Goal: Check status: Check status

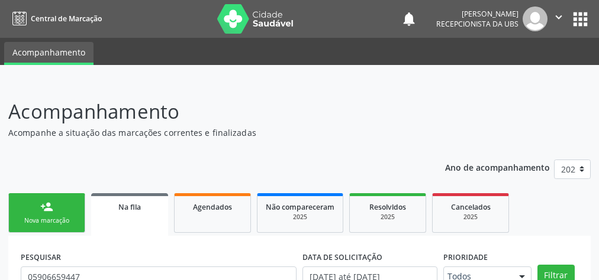
scroll to position [78, 0]
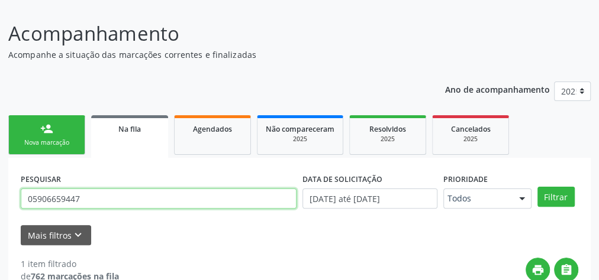
drag, startPoint x: 85, startPoint y: 201, endPoint x: 21, endPoint y: 203, distance: 63.9
click at [21, 203] on input "05906659447" at bounding box center [159, 199] width 276 height 20
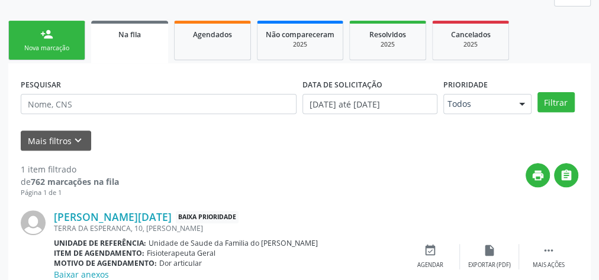
click at [132, 31] on span "Na fila" at bounding box center [129, 35] width 22 height 10
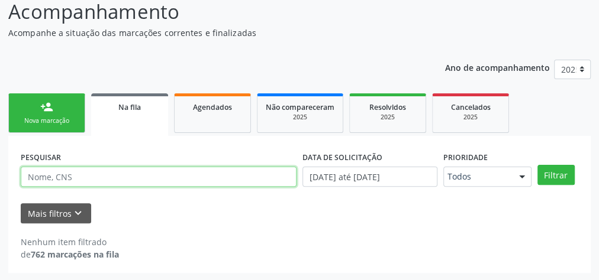
paste input "709808058271498"
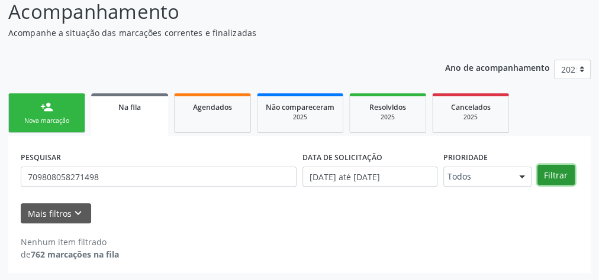
click at [548, 174] on button "Filtrar" at bounding box center [555, 175] width 37 height 20
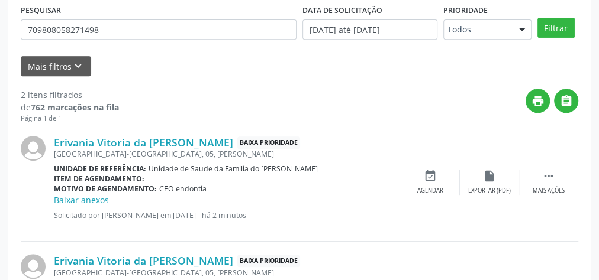
scroll to position [147, 0]
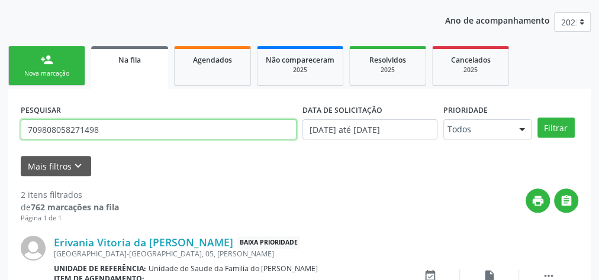
drag, startPoint x: 114, startPoint y: 129, endPoint x: 21, endPoint y: 133, distance: 92.4
click at [21, 133] on input "709808058271498" at bounding box center [159, 129] width 276 height 20
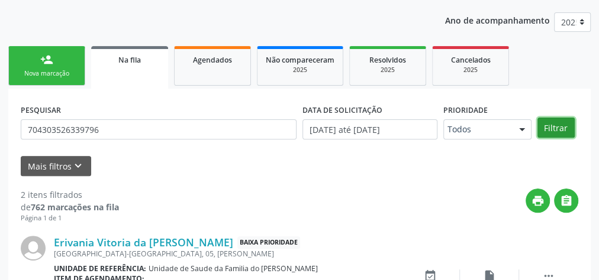
click at [561, 128] on button "Filtrar" at bounding box center [555, 128] width 37 height 20
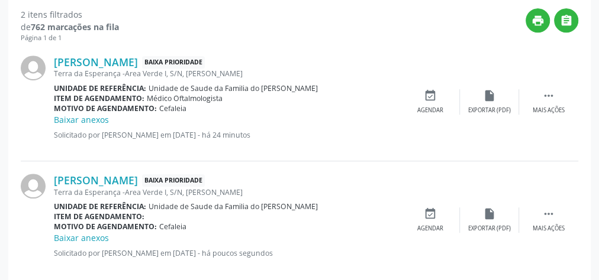
scroll to position [337, 0]
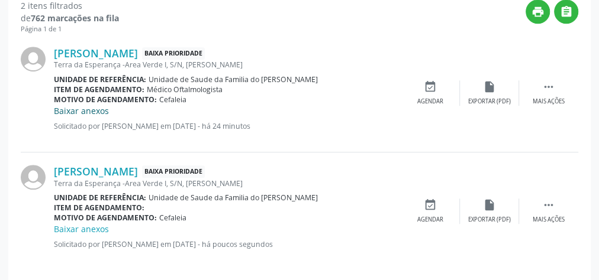
click at [92, 112] on link "Baixar anexos" at bounding box center [81, 110] width 55 height 11
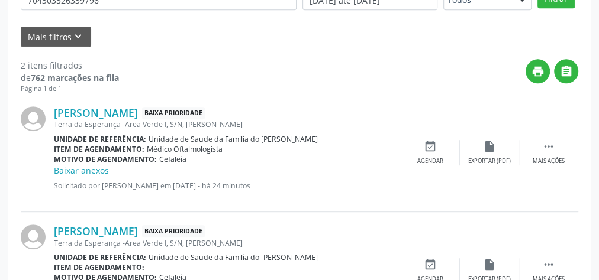
scroll to position [331, 0]
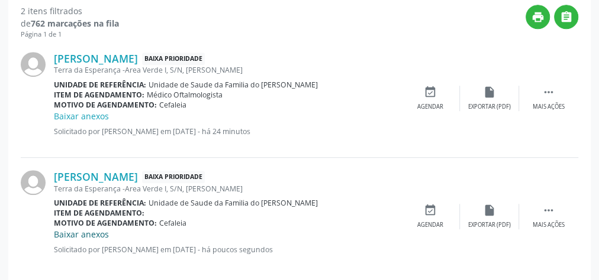
click at [93, 234] on link "Baixar anexos" at bounding box center [81, 234] width 55 height 11
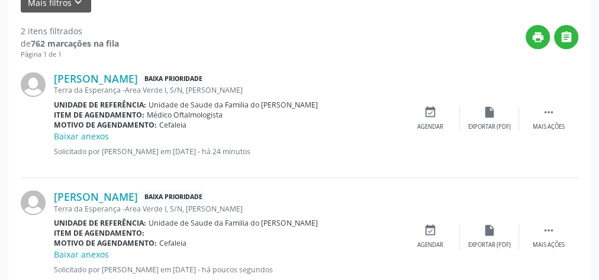
scroll to position [298, 0]
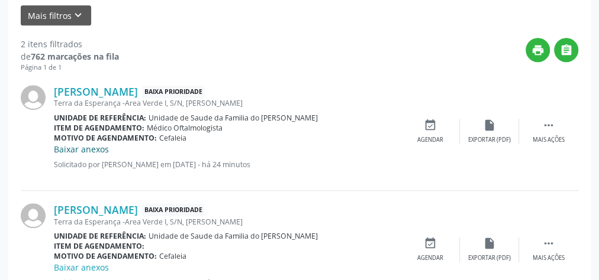
click at [101, 151] on link "Baixar anexos" at bounding box center [81, 149] width 55 height 11
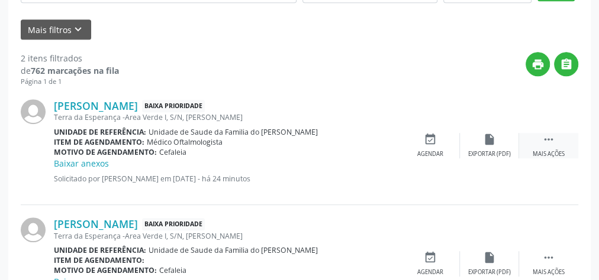
scroll to position [345, 0]
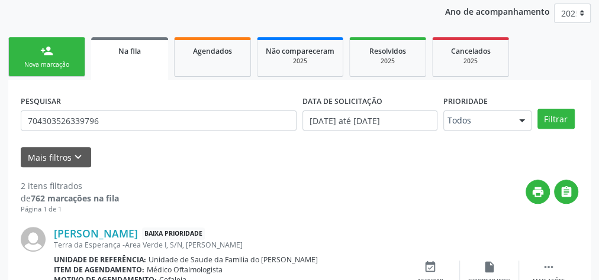
click at [128, 57] on link "Na fila" at bounding box center [129, 58] width 77 height 43
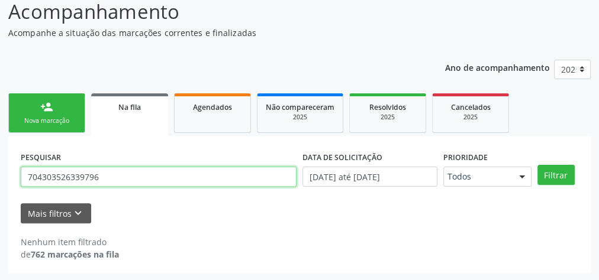
drag, startPoint x: 112, startPoint y: 175, endPoint x: 10, endPoint y: 178, distance: 101.8
click at [10, 178] on div "PESQUISAR 704303526339796 DATA DE SOLICITAÇÃO [DATE] até [DATE] Prioridade Todo…" at bounding box center [299, 204] width 582 height 137
type input "703002849549370"
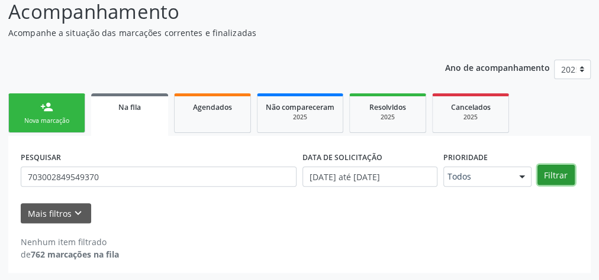
click at [559, 173] on button "Filtrar" at bounding box center [555, 175] width 37 height 20
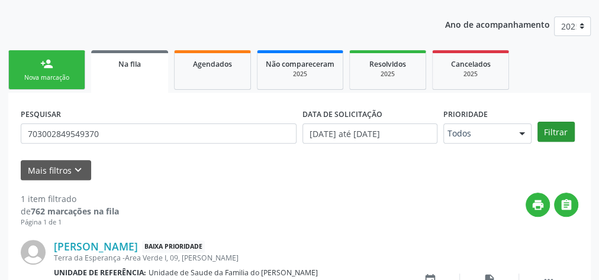
scroll to position [228, 0]
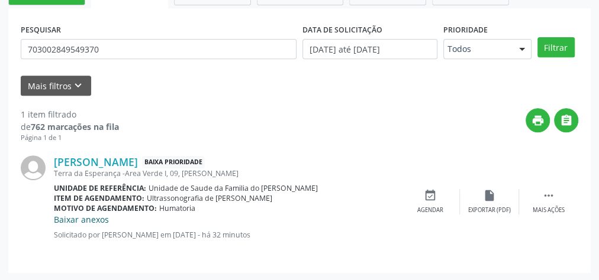
click at [76, 221] on link "Baixar anexos" at bounding box center [81, 219] width 55 height 11
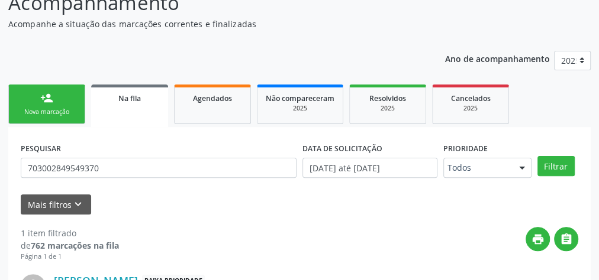
scroll to position [86, 0]
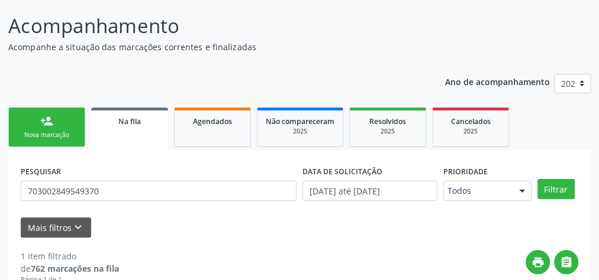
click at [64, 131] on div "Nova marcação" at bounding box center [46, 135] width 59 height 9
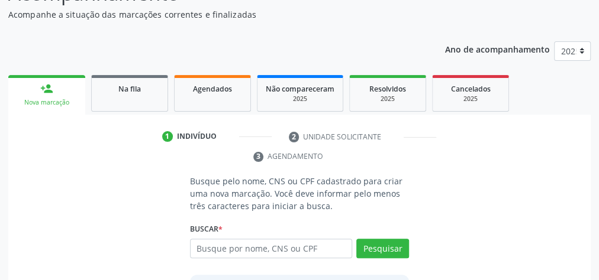
scroll to position [222, 0]
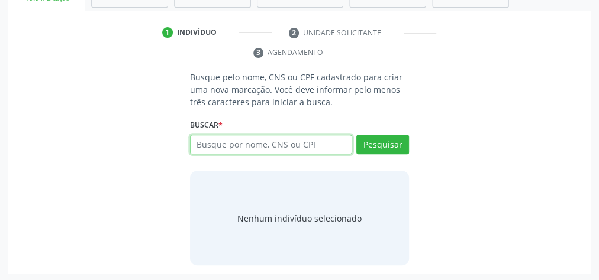
click at [227, 142] on input "text" at bounding box center [271, 145] width 162 height 20
paste input "709808058271498"
type input "709808058271498"
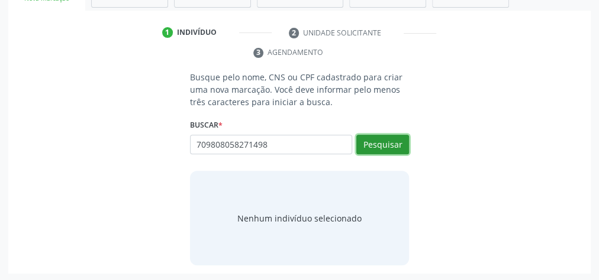
click at [393, 144] on button "Pesquisar" at bounding box center [382, 145] width 53 height 20
type input "709808058271498"
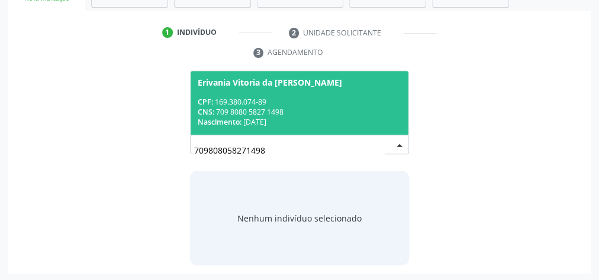
click at [342, 107] on div "CNS: 709 8080 5827 1498" at bounding box center [299, 112] width 203 height 10
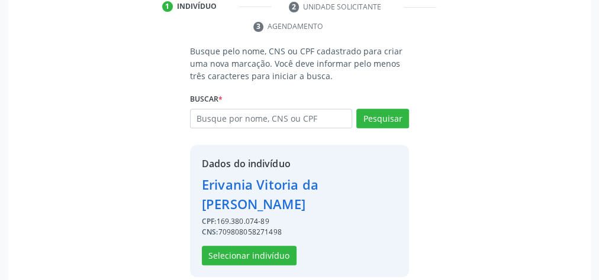
scroll to position [260, 0]
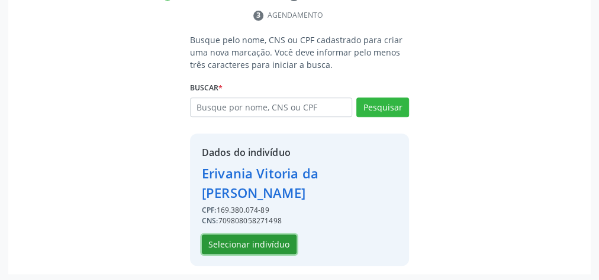
click at [276, 235] on button "Selecionar indivíduo" at bounding box center [249, 245] width 95 height 20
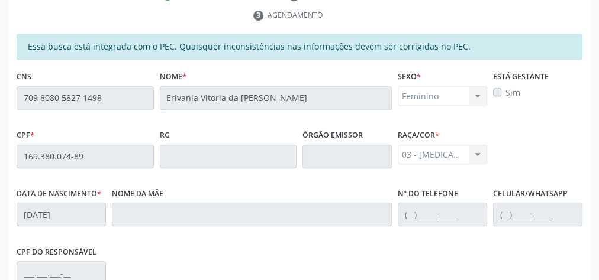
scroll to position [429, 0]
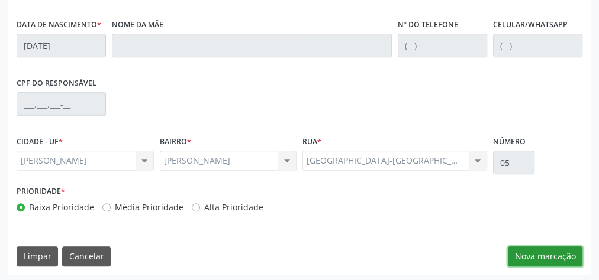
click at [555, 256] on button "Nova marcação" at bounding box center [545, 257] width 75 height 20
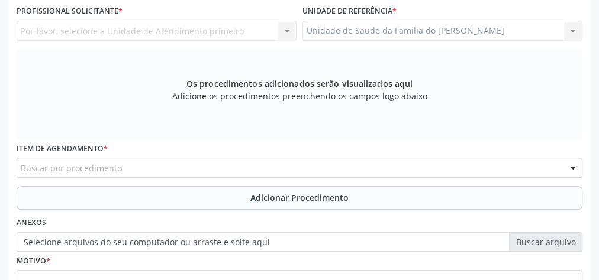
scroll to position [334, 0]
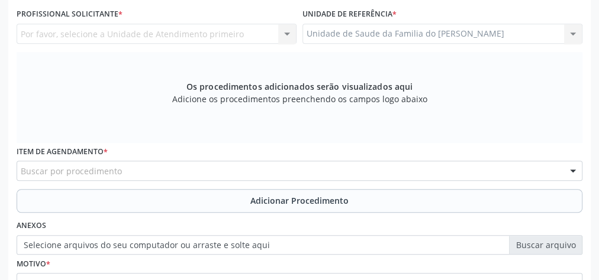
click at [151, 173] on div "Buscar por procedimento" at bounding box center [300, 171] width 566 height 20
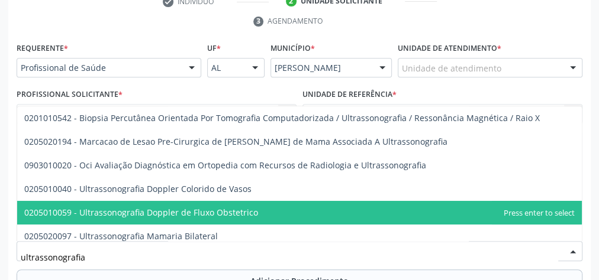
scroll to position [240, 0]
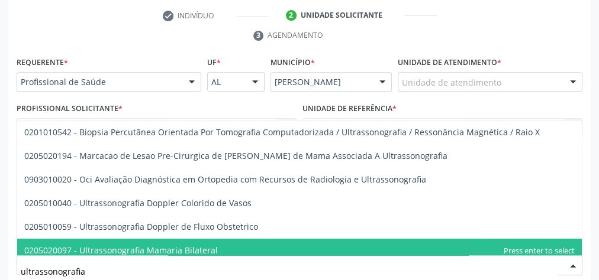
click at [131, 273] on input "ultrassonografia" at bounding box center [289, 272] width 537 height 24
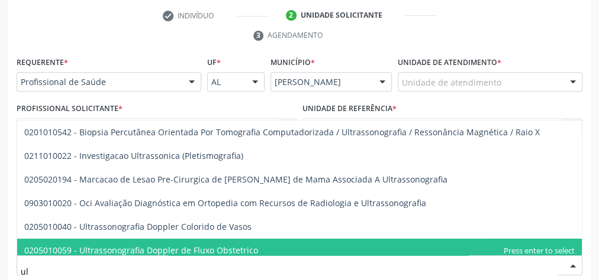
type input "u"
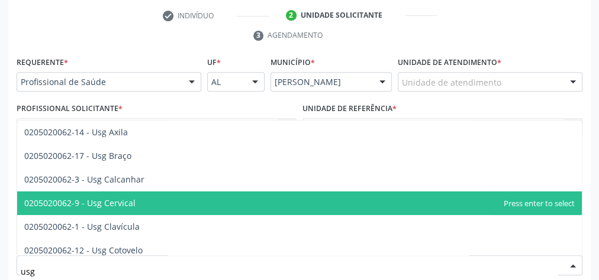
click at [193, 205] on span "0205020062-9 - Usg Cervical" at bounding box center [299, 204] width 564 height 24
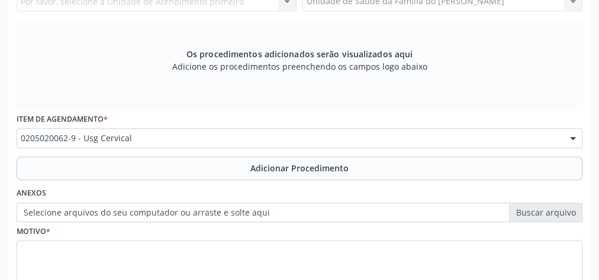
scroll to position [382, 0]
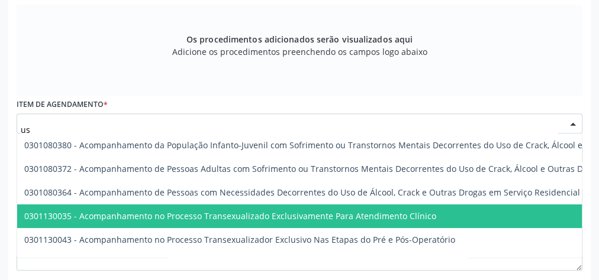
type input "usg"
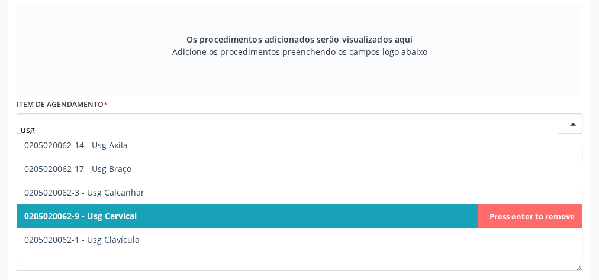
click at [535, 214] on span "0205020062-9 - Usg Cervical" at bounding box center [299, 217] width 564 height 24
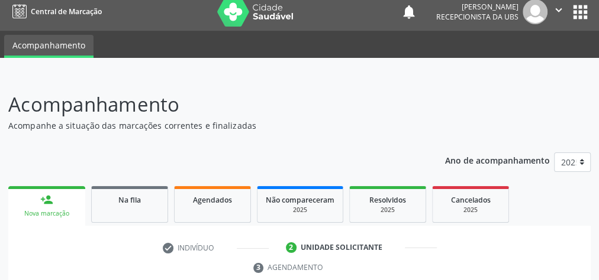
scroll to position [3, 0]
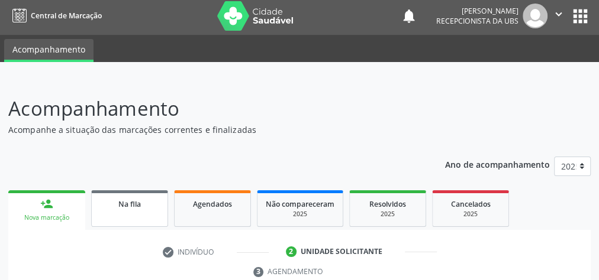
click at [140, 219] on link "Na fila" at bounding box center [129, 208] width 77 height 37
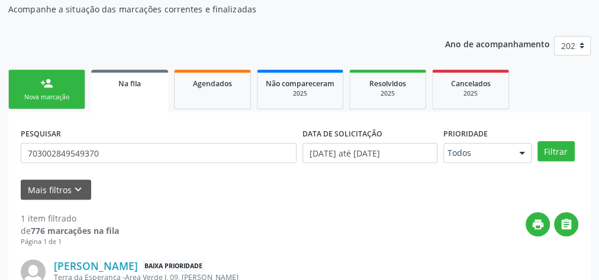
scroll to position [145, 0]
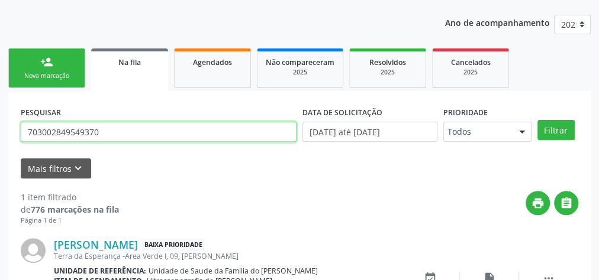
drag, startPoint x: 109, startPoint y: 133, endPoint x: 1, endPoint y: 135, distance: 107.7
click at [1, 135] on div "Acompanhamento Acompanhe a situação das marcações correntes e finalizadas Relat…" at bounding box center [299, 151] width 599 height 428
type input "n"
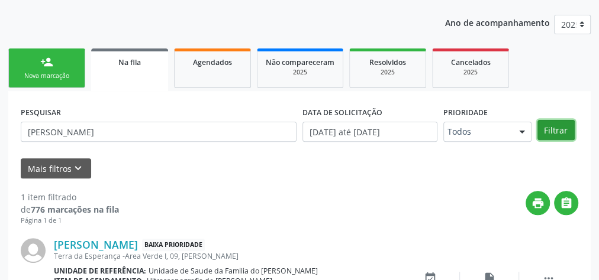
click at [554, 129] on button "Filtrar" at bounding box center [555, 130] width 37 height 20
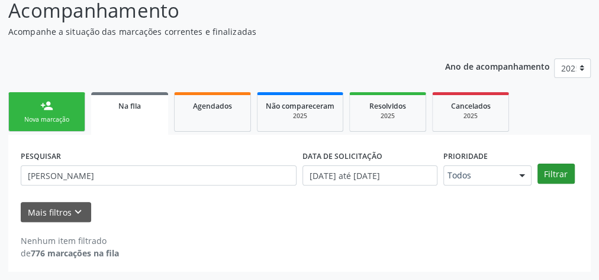
scroll to position [100, 0]
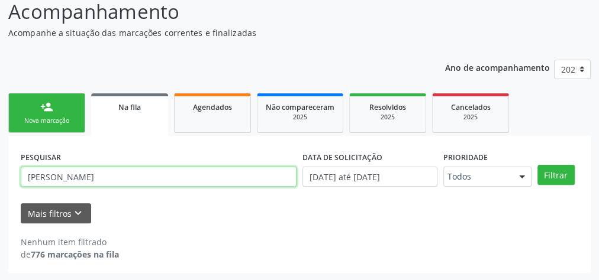
drag, startPoint x: 98, startPoint y: 180, endPoint x: 20, endPoint y: 179, distance: 78.1
click at [20, 179] on div "PESQUISAR [PERSON_NAME]" at bounding box center [159, 171] width 282 height 46
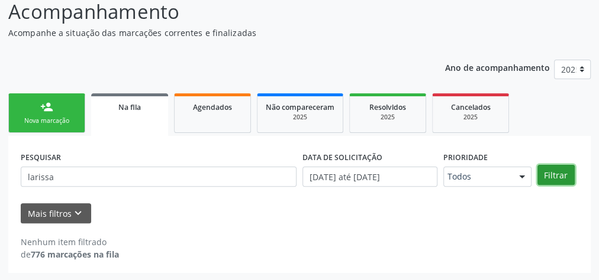
click at [559, 179] on button "Filtrar" at bounding box center [555, 175] width 37 height 20
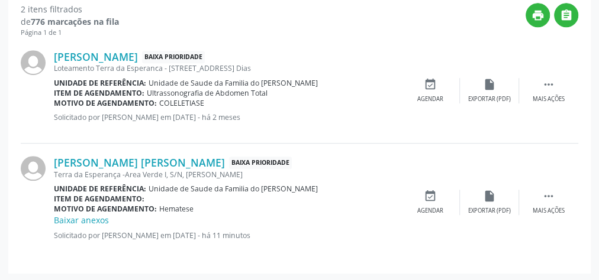
scroll to position [333, 0]
click at [96, 220] on link "Baixar anexos" at bounding box center [81, 220] width 55 height 11
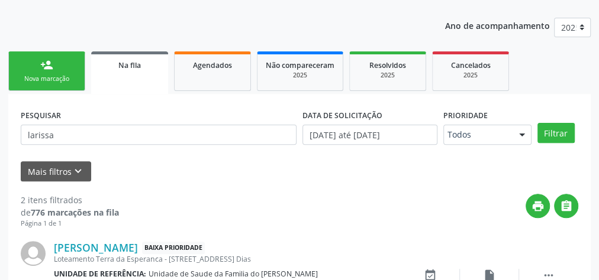
click at [125, 67] on span "Na fila" at bounding box center [129, 65] width 22 height 10
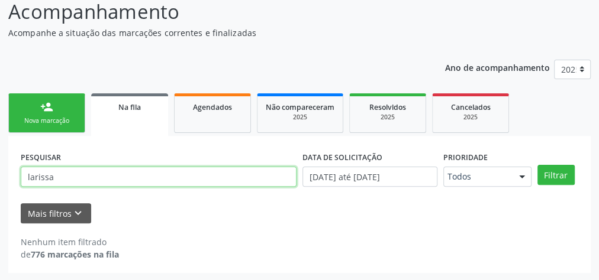
click at [71, 179] on input "larissa" at bounding box center [159, 177] width 276 height 20
type input "l"
type input "706702539896011"
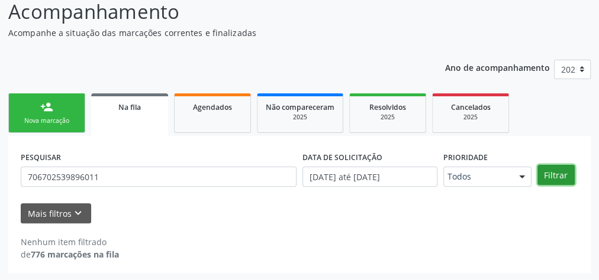
click at [551, 176] on button "Filtrar" at bounding box center [555, 175] width 37 height 20
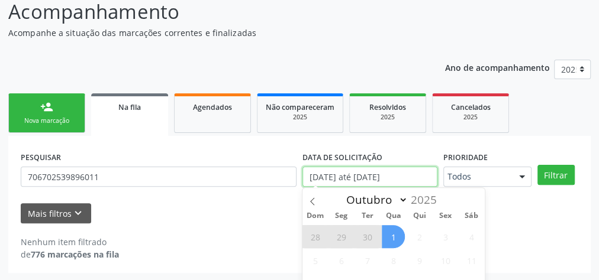
click at [348, 178] on input "[DATE] até [DATE]" at bounding box center [369, 177] width 135 height 20
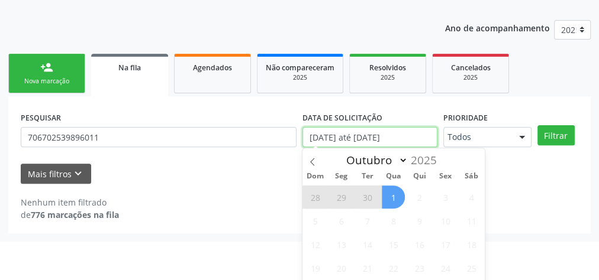
scroll to position [186, 0]
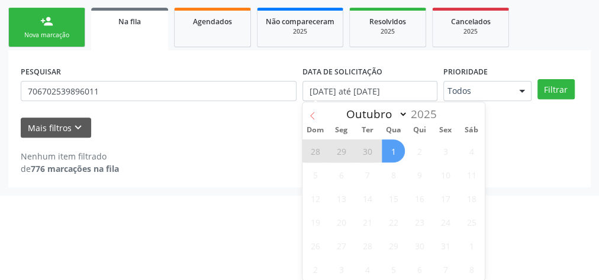
click at [310, 116] on icon at bounding box center [312, 116] width 4 height 8
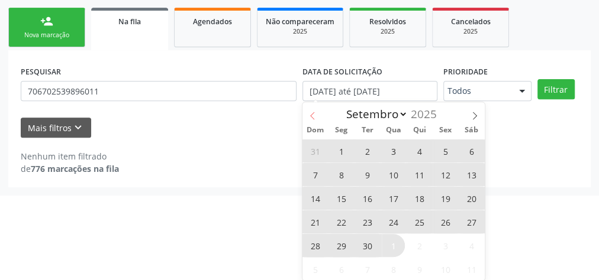
click at [310, 116] on icon at bounding box center [312, 116] width 4 height 8
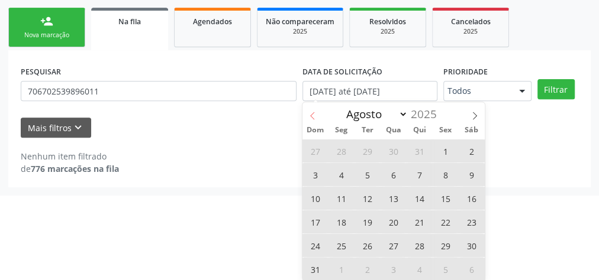
click at [310, 116] on icon at bounding box center [312, 116] width 4 height 8
click at [472, 114] on icon at bounding box center [474, 116] width 8 height 8
select select "7"
click at [435, 150] on span "1" at bounding box center [445, 151] width 23 height 23
type input "[DATE]"
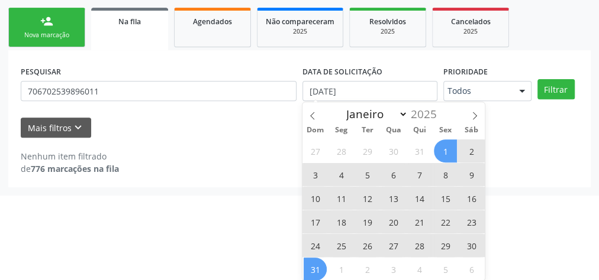
click at [321, 270] on span "31" at bounding box center [314, 269] width 23 height 23
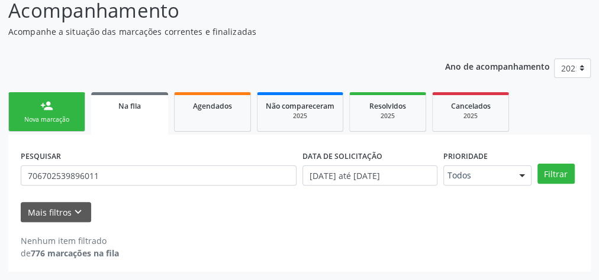
scroll to position [100, 0]
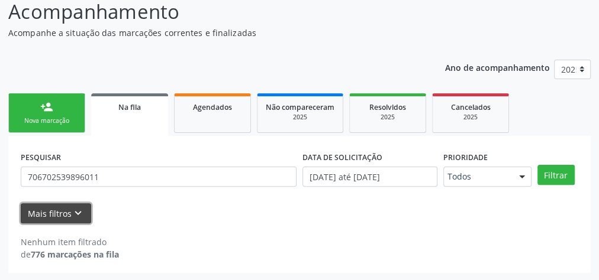
click at [63, 215] on button "Mais filtros keyboard_arrow_down" at bounding box center [56, 213] width 70 height 21
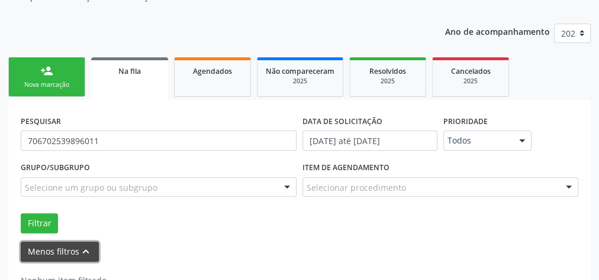
scroll to position [173, 0]
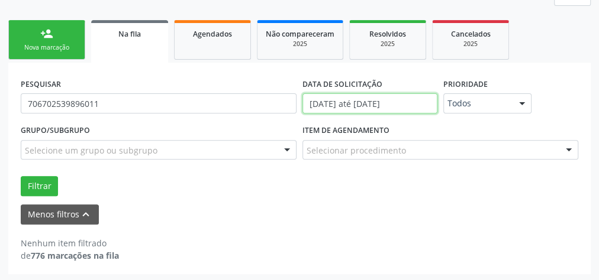
click at [418, 101] on input "[DATE] até [DATE]" at bounding box center [369, 103] width 135 height 20
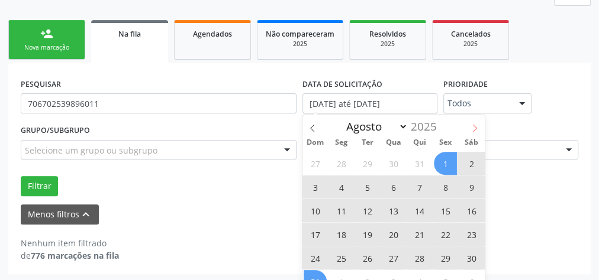
click at [474, 127] on icon at bounding box center [474, 128] width 8 height 8
select select "8"
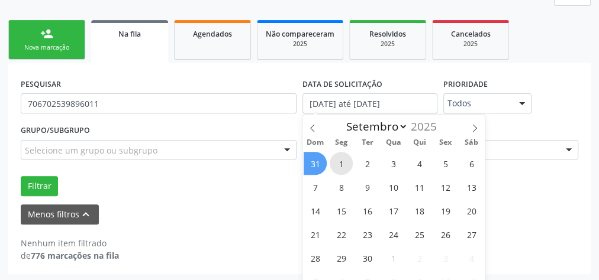
click at [339, 160] on span "1" at bounding box center [340, 163] width 23 height 23
type input "[DATE]"
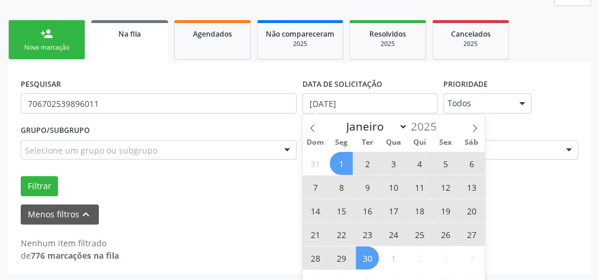
click at [365, 259] on span "30" at bounding box center [367, 258] width 23 height 23
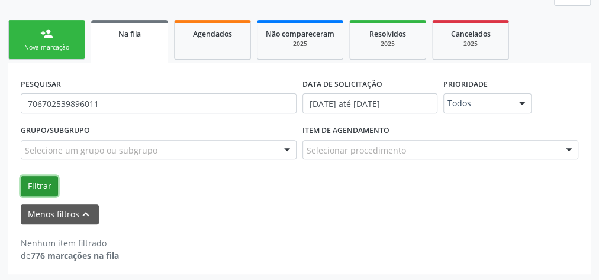
click at [37, 181] on button "Filtrar" at bounding box center [39, 186] width 37 height 20
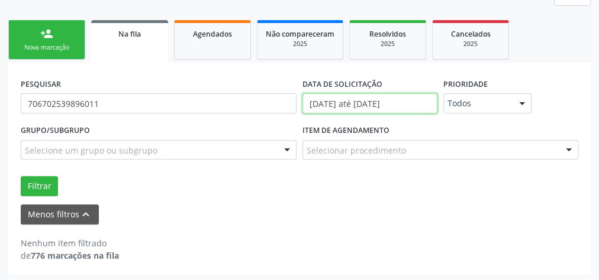
click at [379, 105] on input "[DATE] até [DATE]" at bounding box center [369, 103] width 135 height 20
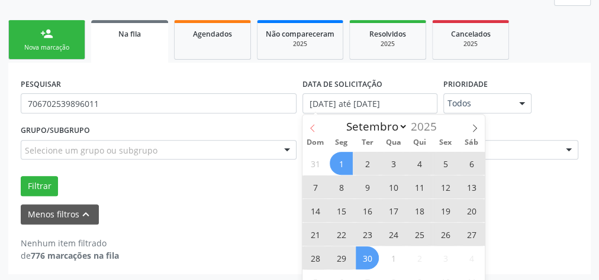
click at [318, 126] on span at bounding box center [312, 125] width 20 height 20
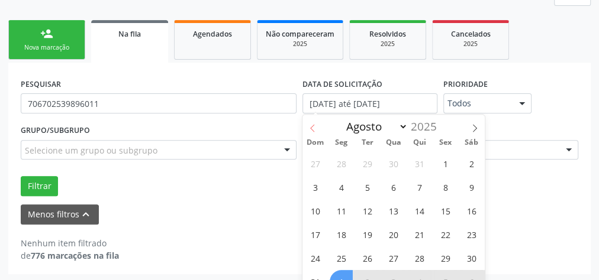
click at [317, 126] on span at bounding box center [312, 125] width 20 height 20
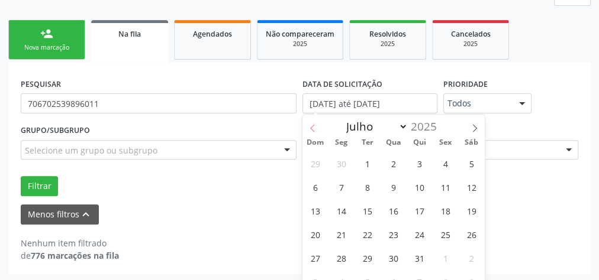
click at [317, 126] on span at bounding box center [312, 125] width 20 height 20
select select "5"
click at [370, 185] on span "10" at bounding box center [367, 187] width 23 height 23
type input "[DATE]"
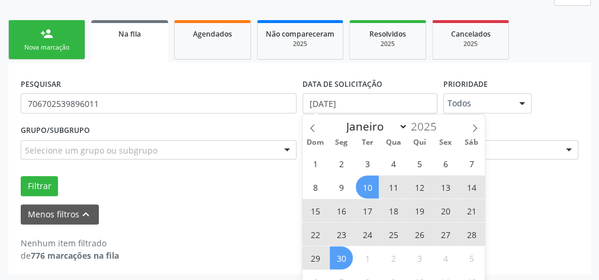
click at [352, 256] on span "30" at bounding box center [340, 258] width 23 height 23
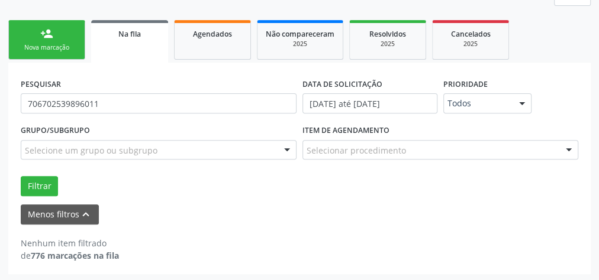
click at [49, 46] on div "Nova marcação" at bounding box center [46, 47] width 59 height 9
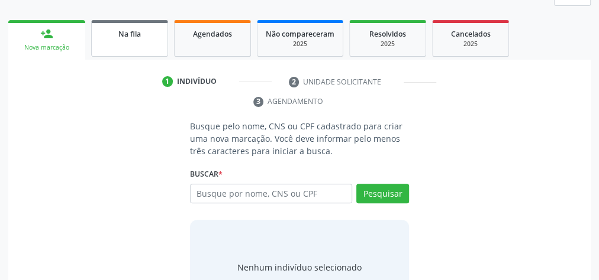
click at [120, 43] on link "Na fila" at bounding box center [129, 38] width 77 height 37
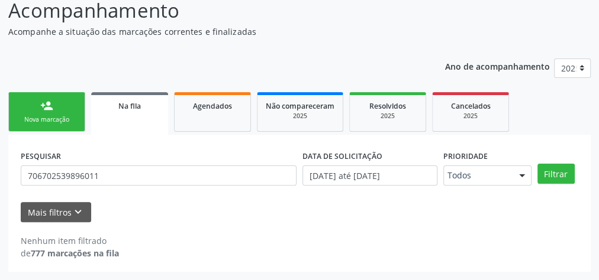
scroll to position [100, 0]
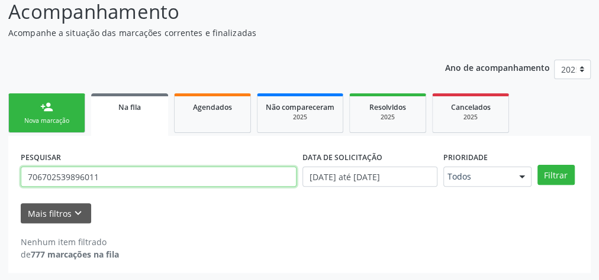
drag, startPoint x: 116, startPoint y: 176, endPoint x: 26, endPoint y: 174, distance: 89.9
click at [26, 174] on input "706702539896011" at bounding box center [159, 177] width 276 height 20
type input "702603747736845"
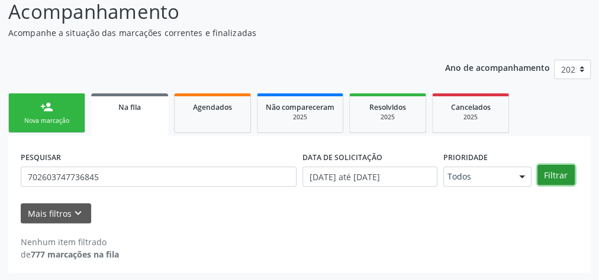
click at [555, 178] on button "Filtrar" at bounding box center [555, 175] width 37 height 20
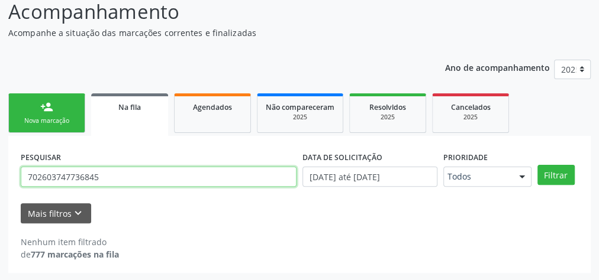
click at [90, 179] on input "702603747736845" at bounding box center [159, 177] width 276 height 20
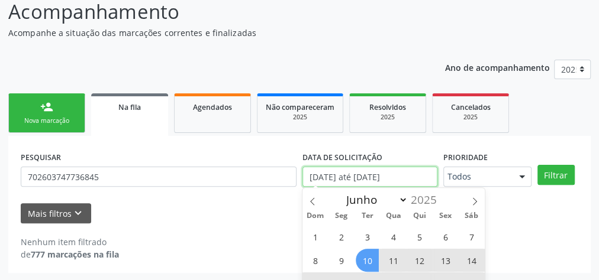
click at [406, 175] on input "[DATE] até [DATE]" at bounding box center [369, 177] width 135 height 20
click at [369, 261] on span "10" at bounding box center [367, 260] width 23 height 23
type input "[DATE]"
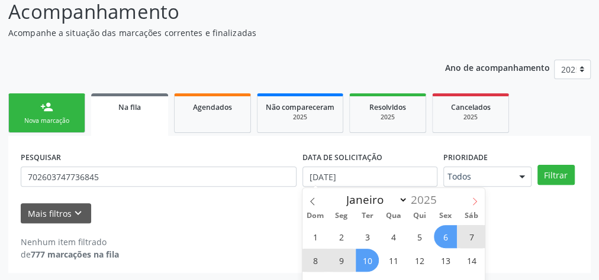
click at [474, 196] on span at bounding box center [474, 198] width 20 height 20
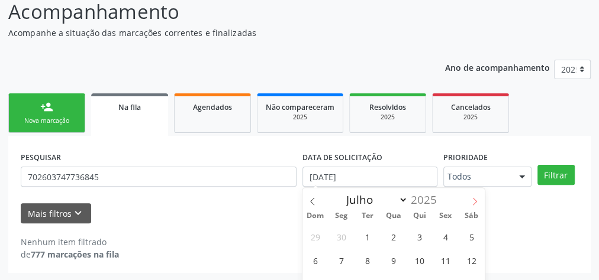
click at [474, 196] on span at bounding box center [474, 198] width 20 height 20
select select "8"
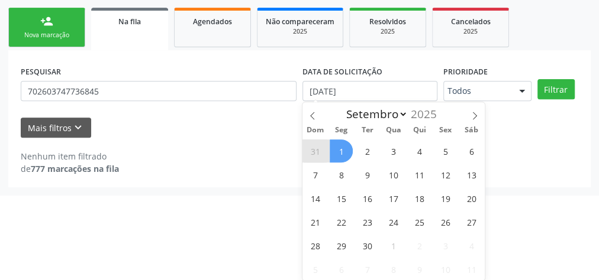
click at [338, 151] on span "1" at bounding box center [340, 151] width 23 height 23
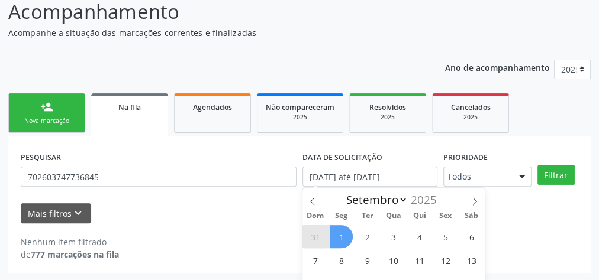
select select "8"
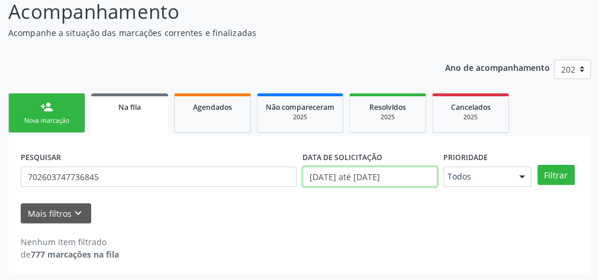
click at [363, 177] on input "[DATE] até [DATE]" at bounding box center [369, 177] width 135 height 20
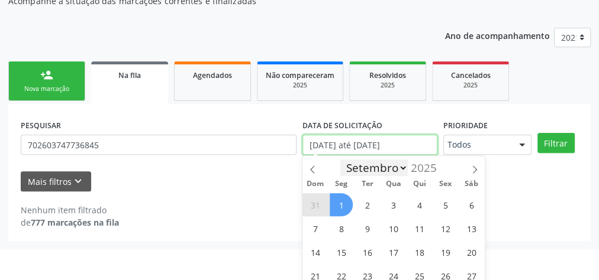
scroll to position [186, 0]
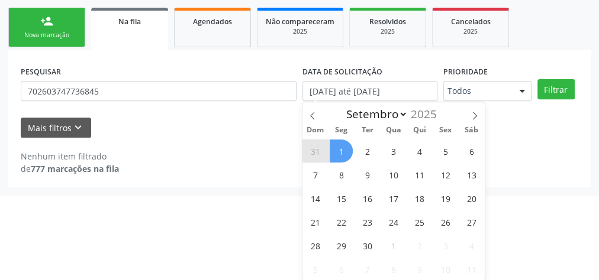
click at [343, 148] on span "1" at bounding box center [340, 151] width 23 height 23
type input "[DATE]"
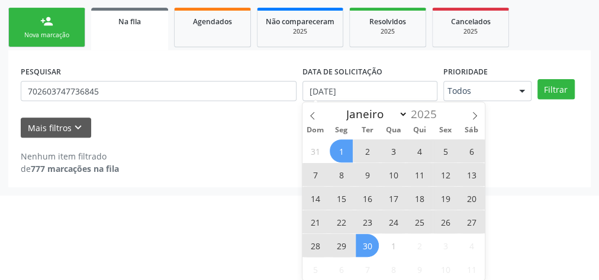
click at [368, 242] on span "30" at bounding box center [367, 245] width 23 height 23
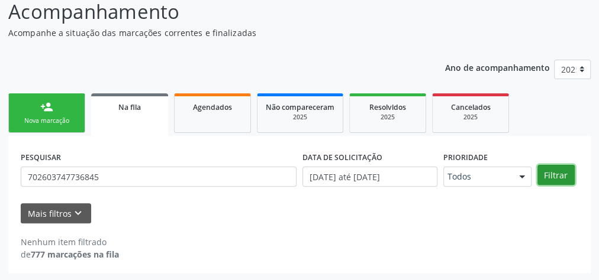
click at [557, 176] on button "Filtrar" at bounding box center [555, 175] width 37 height 20
click at [556, 176] on button "Filtrar" at bounding box center [555, 175] width 37 height 20
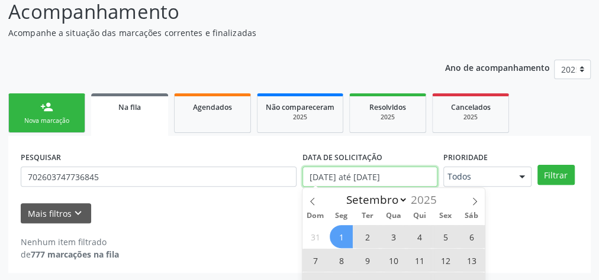
click at [401, 177] on input "[DATE] até [DATE]" at bounding box center [369, 177] width 135 height 20
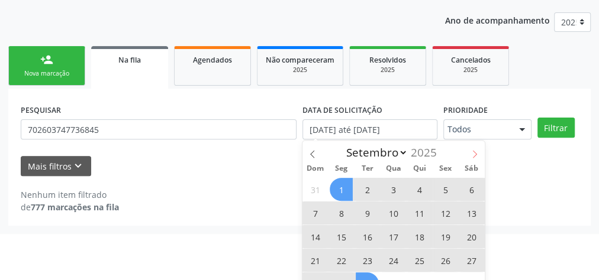
click at [475, 149] on span at bounding box center [474, 151] width 20 height 20
select select "9"
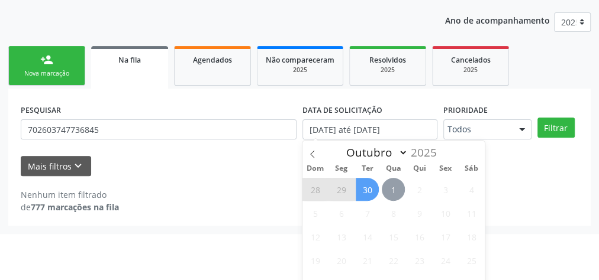
click at [393, 185] on span "1" at bounding box center [393, 189] width 23 height 23
type input "[DATE]"
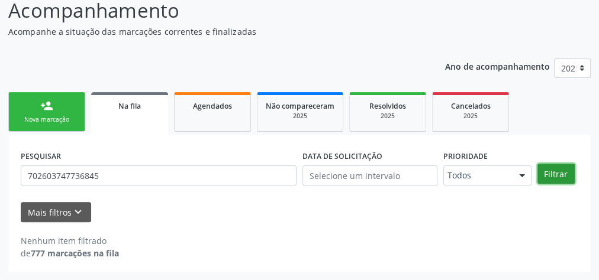
scroll to position [100, 0]
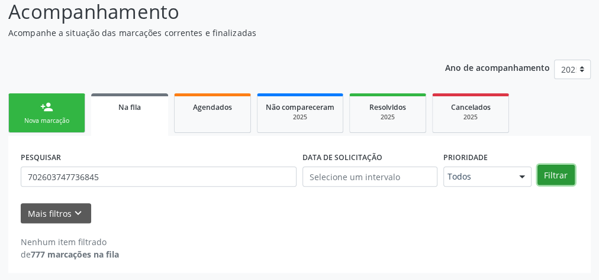
click at [558, 128] on div "person_add Nova marcação Na fila Agendados Não compareceram 2025 Resolvidos 202…" at bounding box center [299, 182] width 582 height 183
click at [550, 179] on button "Filtrar" at bounding box center [555, 175] width 37 height 20
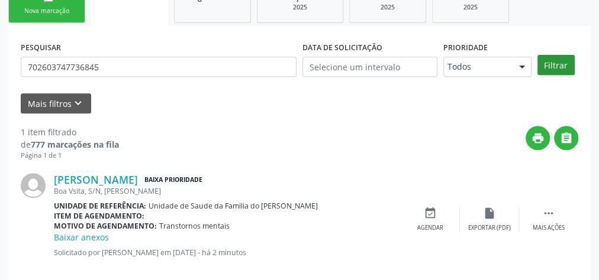
scroll to position [228, 0]
